Goal: Task Accomplishment & Management: Use online tool/utility

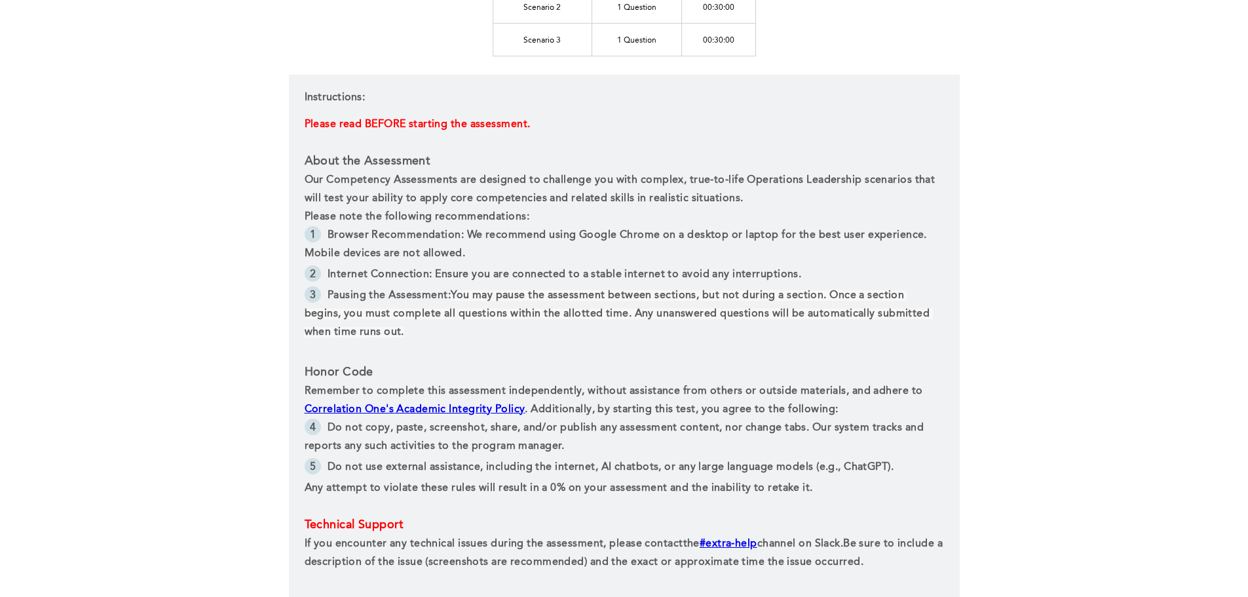
scroll to position [459, 0]
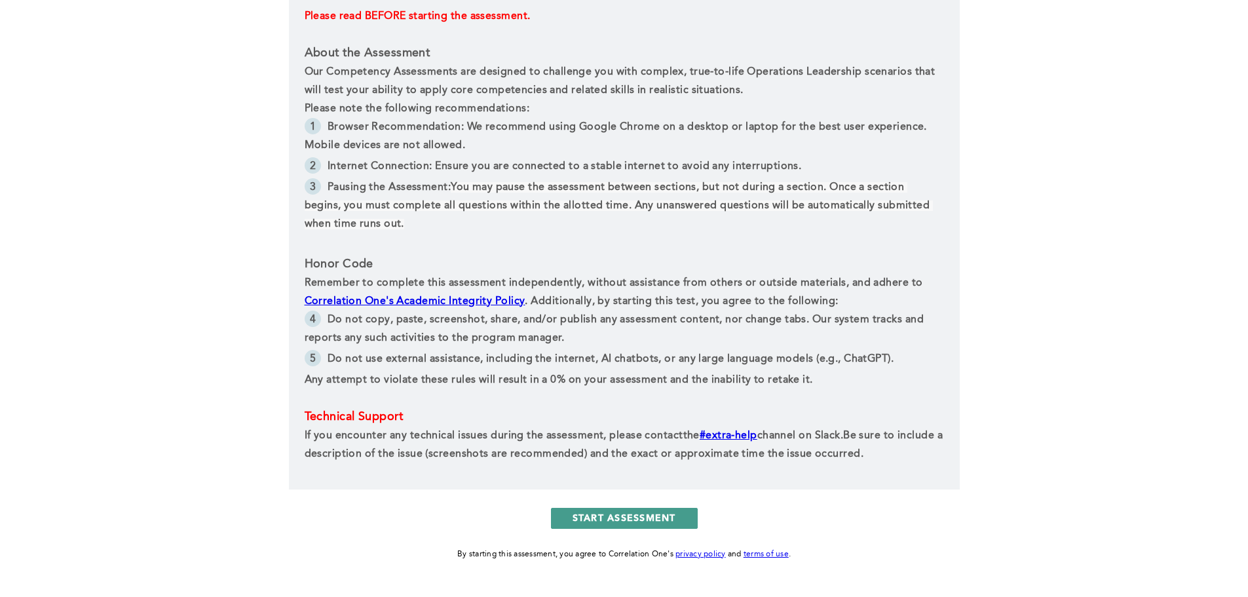
click at [628, 518] on button "START ASSESSMENT" at bounding box center [624, 518] width 147 height 21
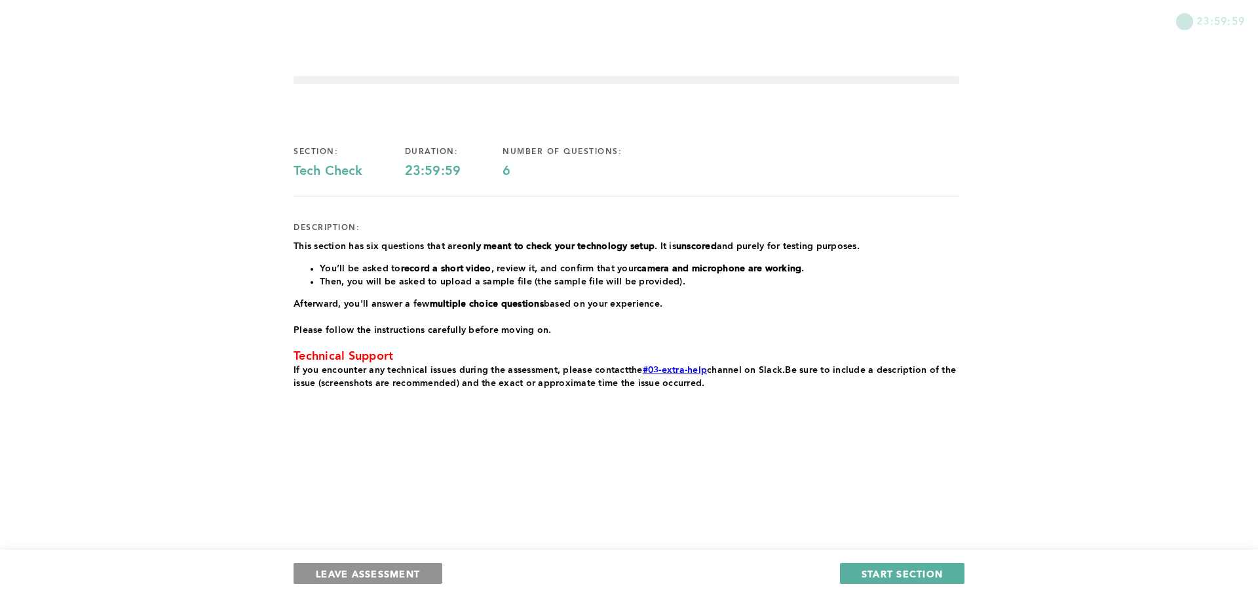
click at [381, 569] on span "LEAVE ASSESSMENT" at bounding box center [368, 573] width 104 height 12
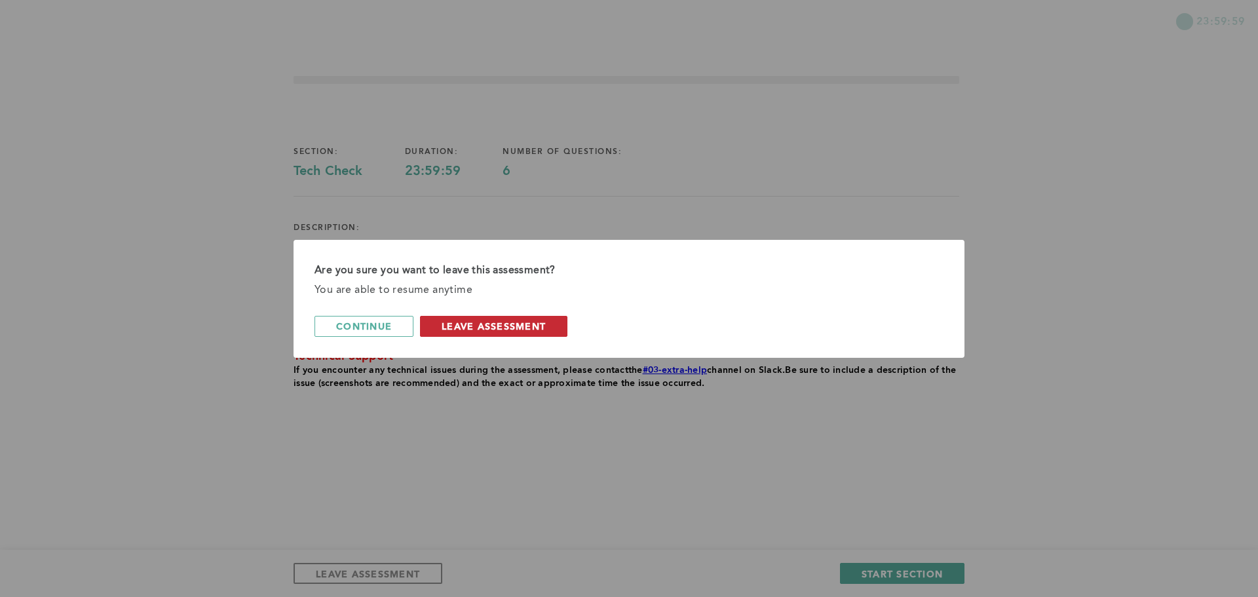
click at [477, 330] on span "leave assessment" at bounding box center [494, 326] width 104 height 12
